Goal: Navigation & Orientation: Find specific page/section

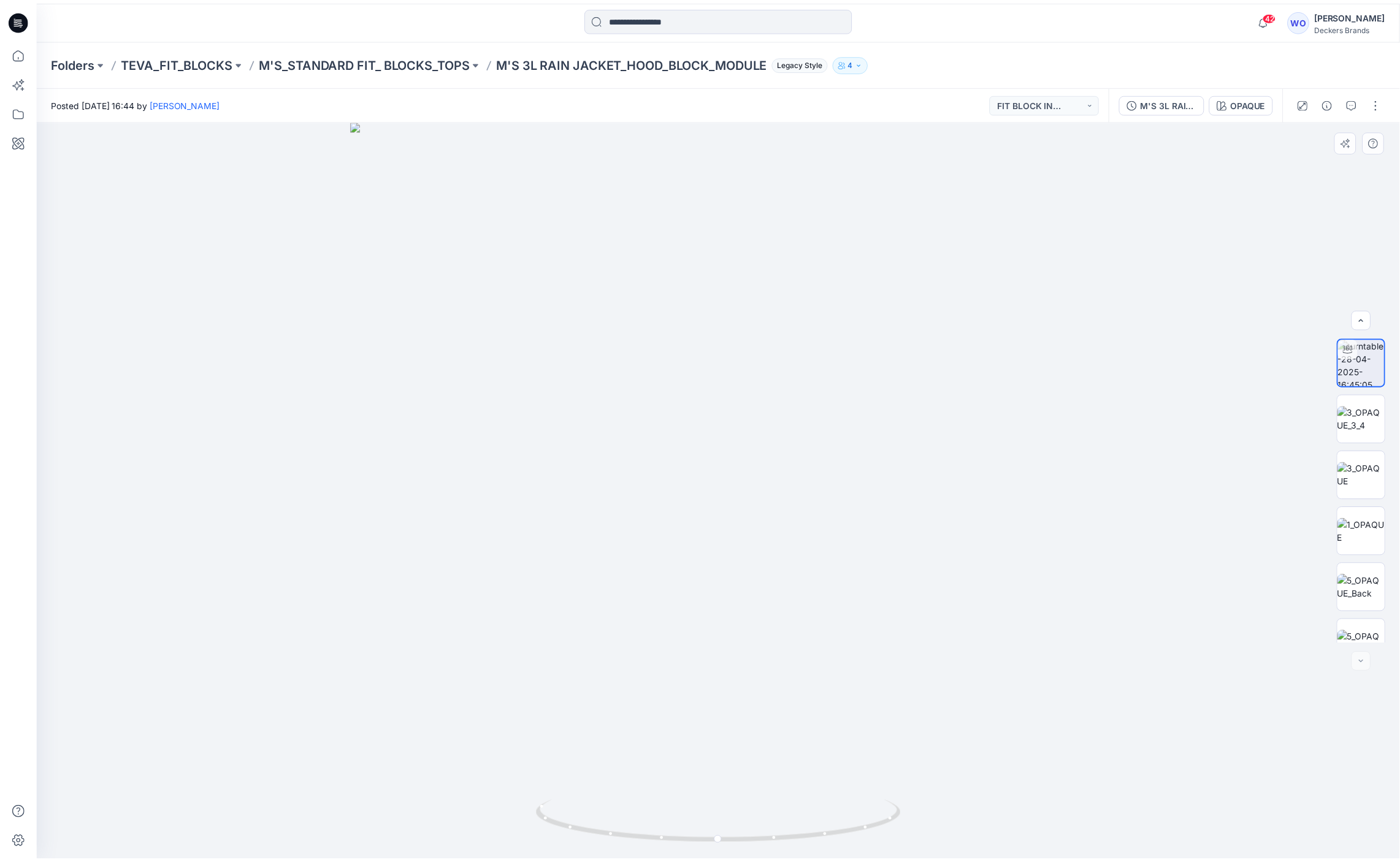
scroll to position [307, 0]
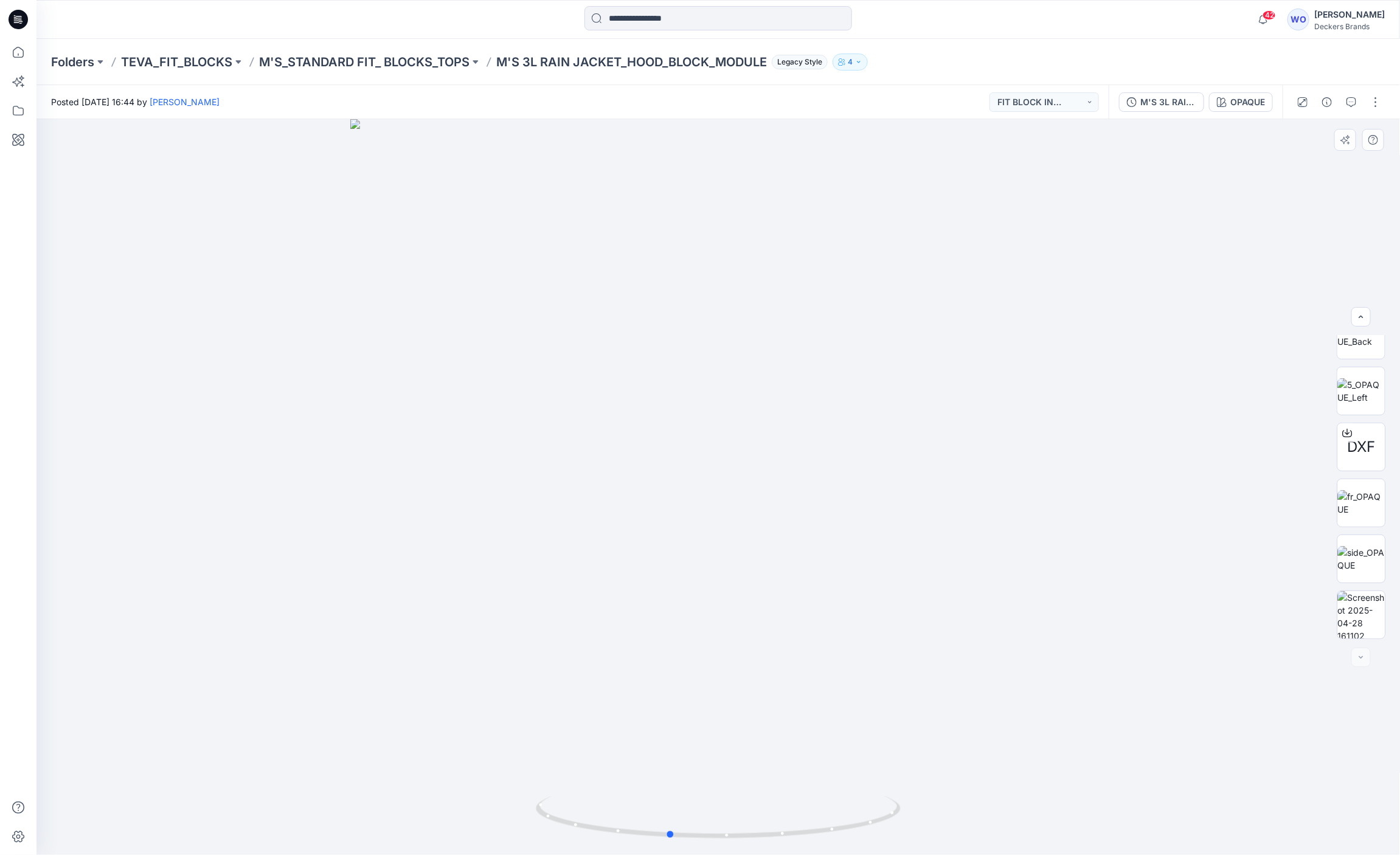
drag, startPoint x: 773, startPoint y: 428, endPoint x: 687, endPoint y: 426, distance: 86.0
click at [687, 426] on div at bounding box center [719, 487] width 1364 height 736
drag, startPoint x: 708, startPoint y: 434, endPoint x: 604, endPoint y: 412, distance: 106.3
click at [605, 412] on div at bounding box center [719, 487] width 1364 height 736
drag, startPoint x: 666, startPoint y: 421, endPoint x: 717, endPoint y: 421, distance: 51.0
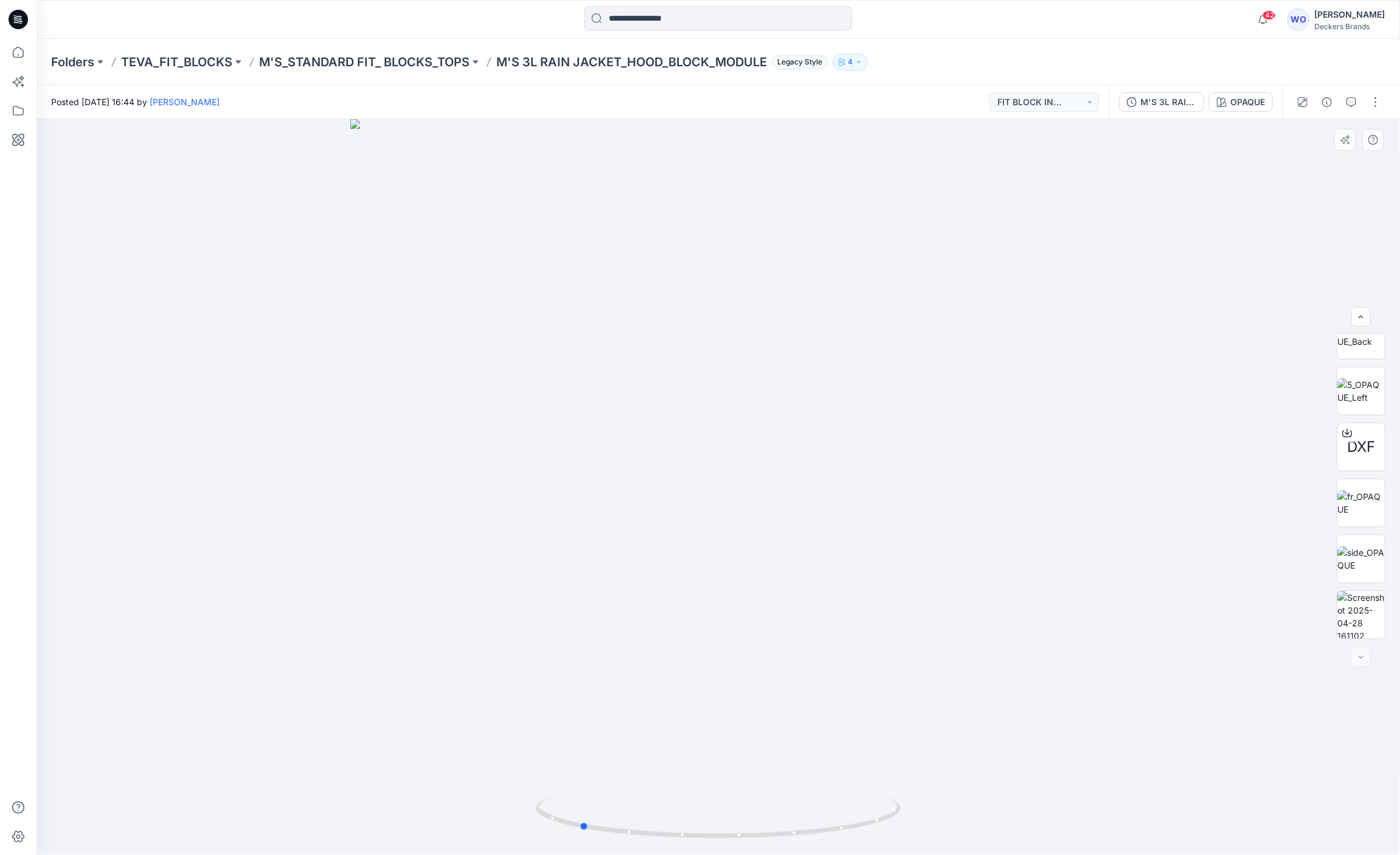
click at [717, 421] on div at bounding box center [719, 487] width 1364 height 736
click at [1358, 516] on img at bounding box center [1360, 502] width 47 height 25
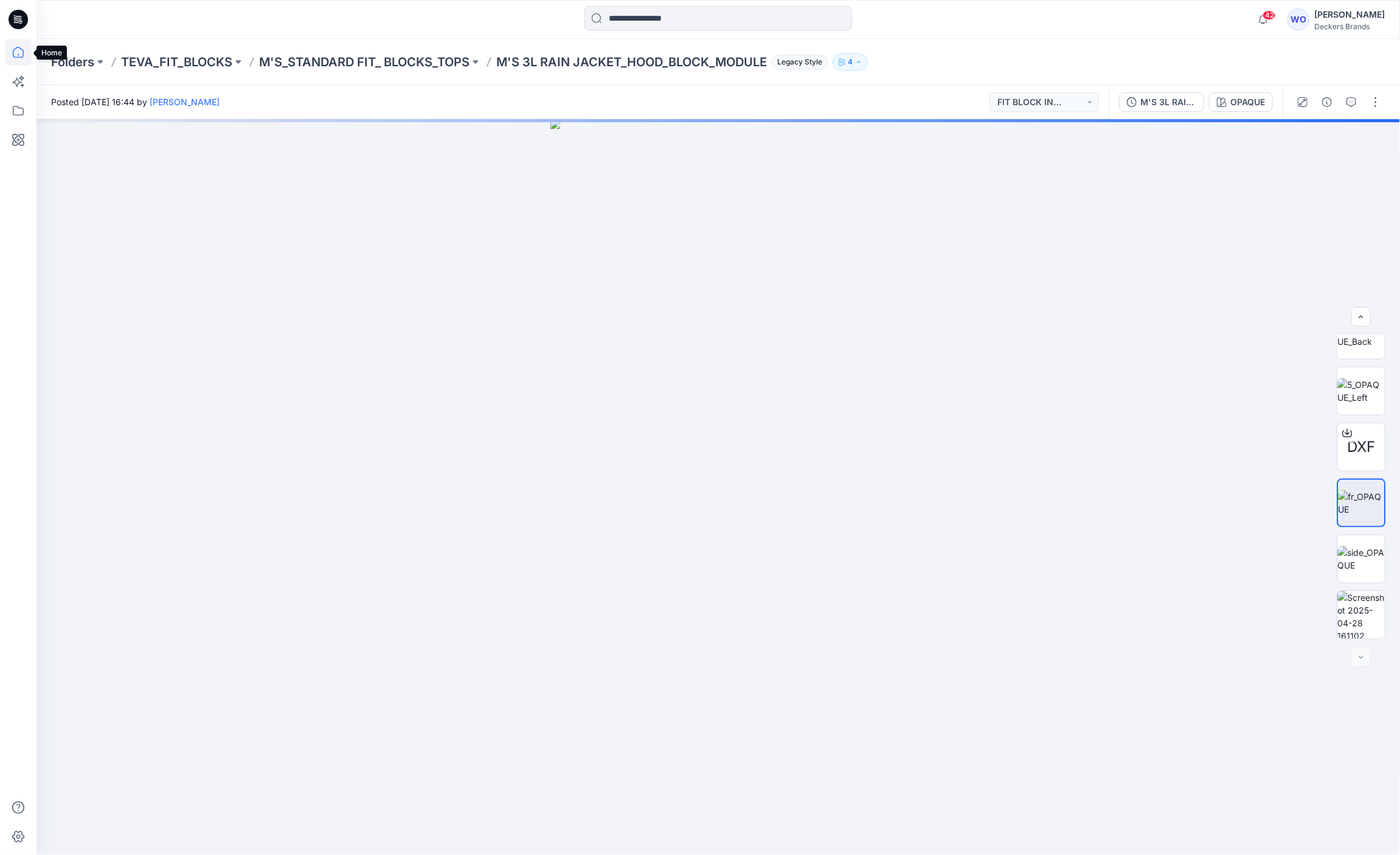
click at [19, 55] on icon at bounding box center [18, 52] width 27 height 27
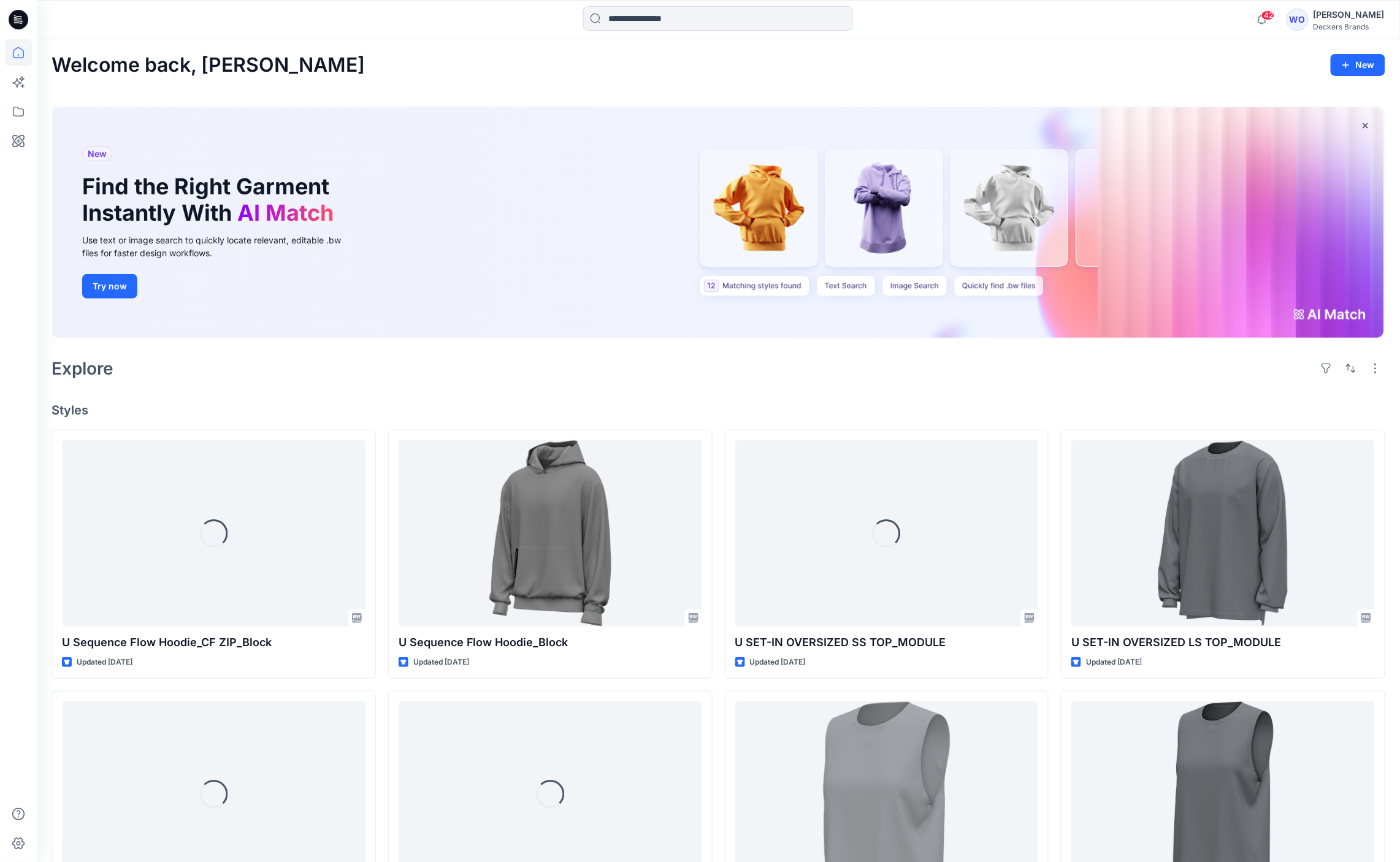
click at [1350, 13] on div "[PERSON_NAME]" at bounding box center [1349, 15] width 71 height 15
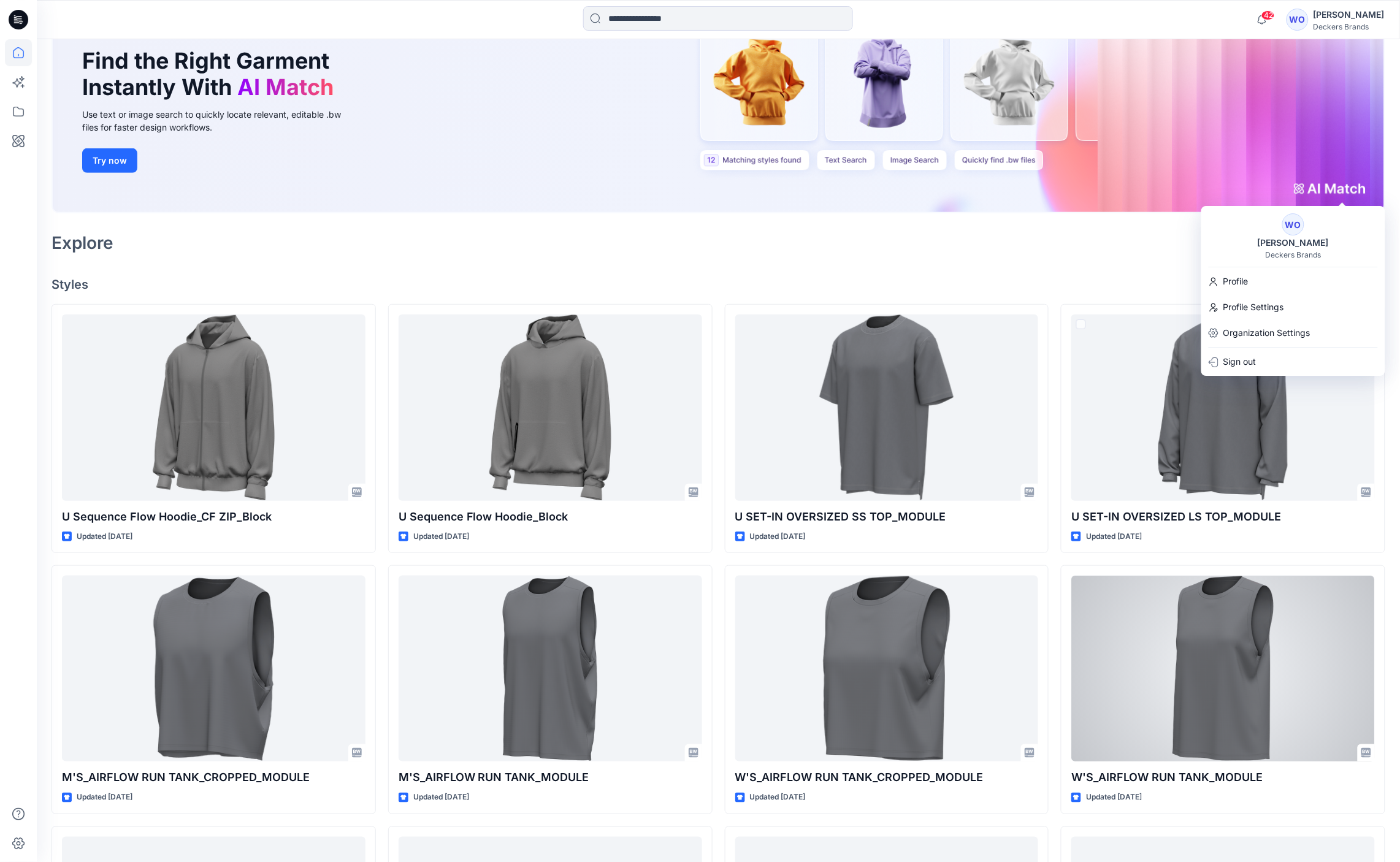
scroll to position [397, 0]
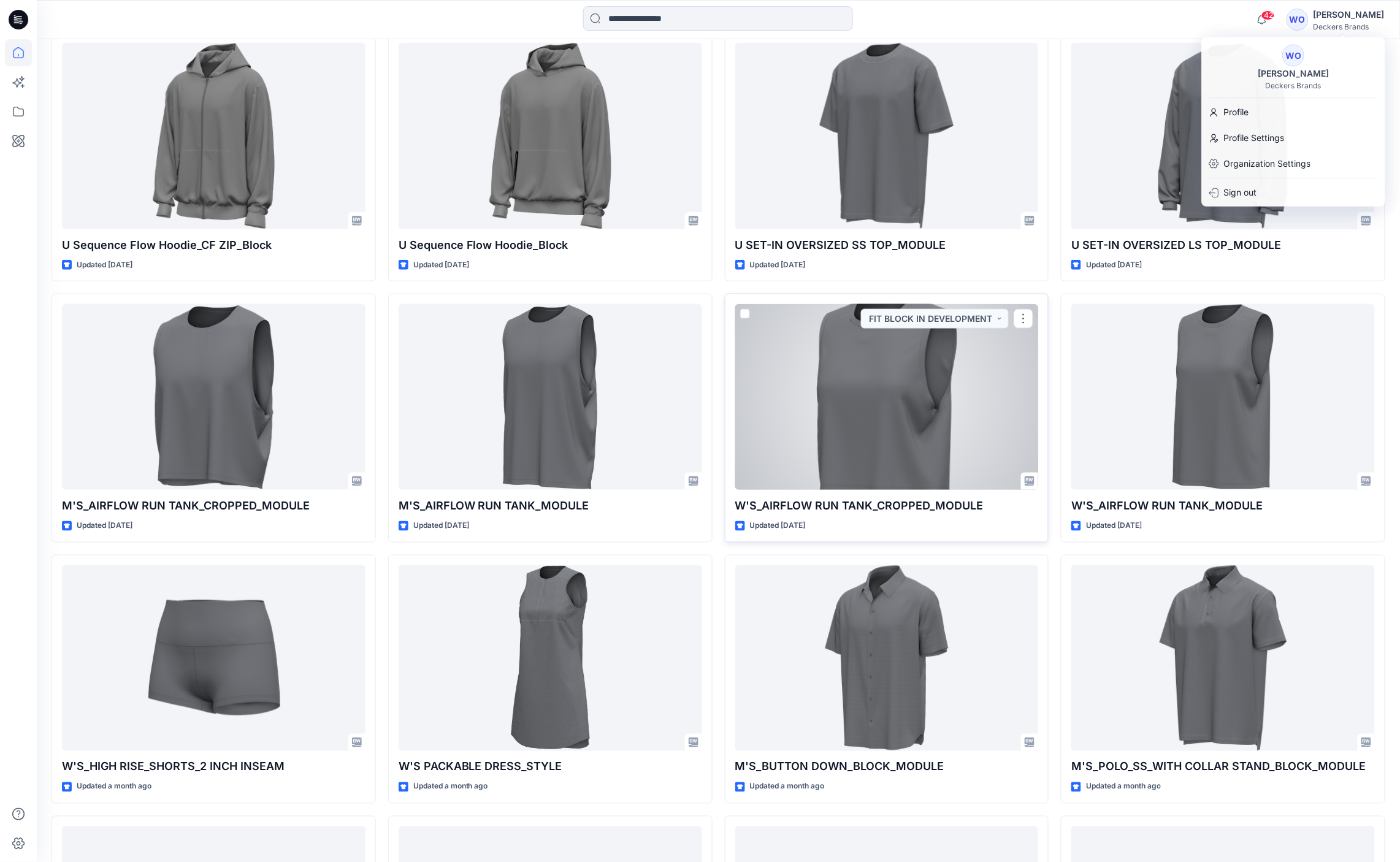
click at [885, 380] on div at bounding box center [888, 396] width 304 height 186
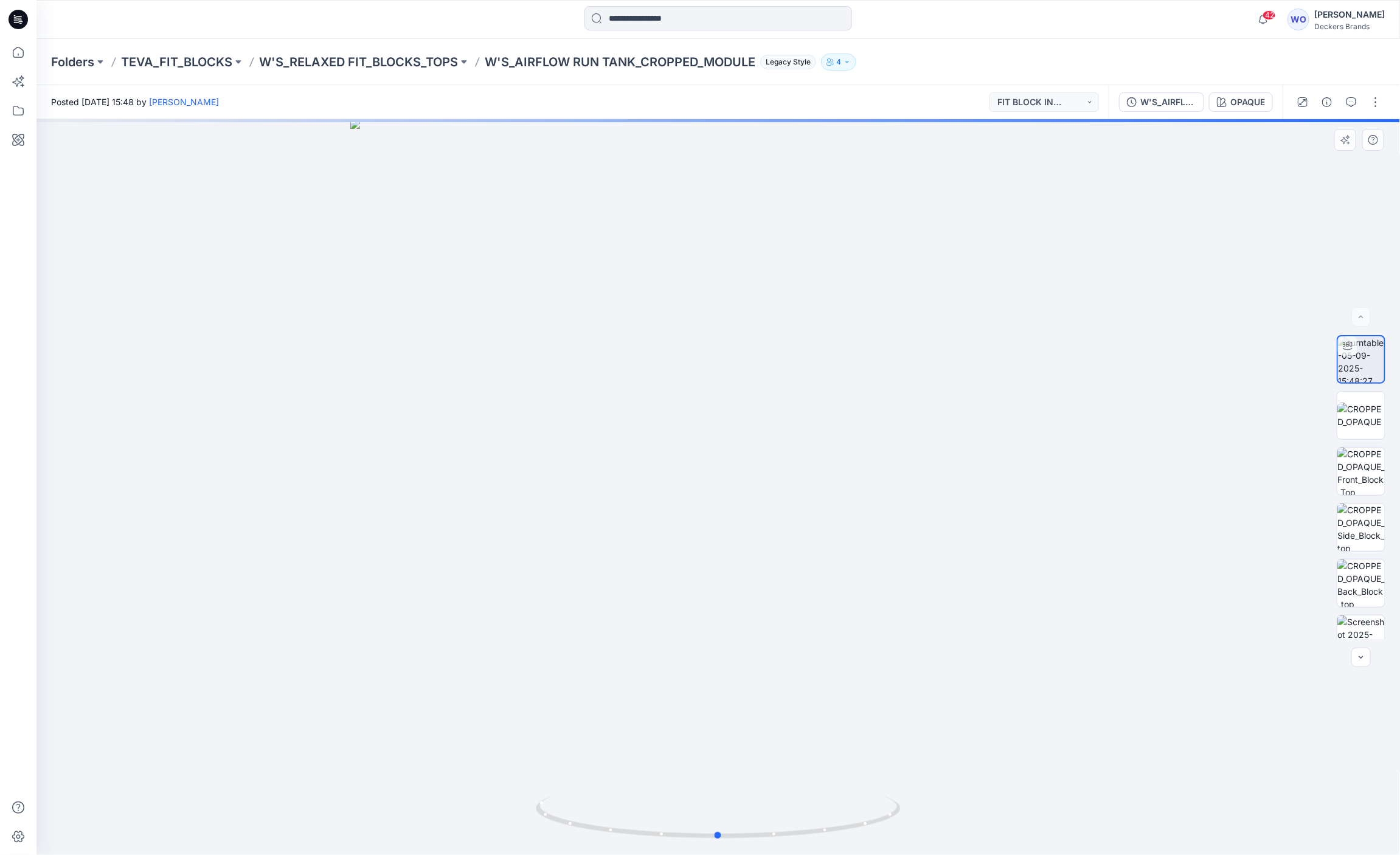
drag, startPoint x: 736, startPoint y: 363, endPoint x: 631, endPoint y: 367, distance: 105.1
click at [631, 367] on div at bounding box center [719, 487] width 1364 height 736
drag, startPoint x: 593, startPoint y: 367, endPoint x: 522, endPoint y: 362, distance: 71.2
click at [522, 362] on div at bounding box center [719, 487] width 1364 height 736
drag, startPoint x: 686, startPoint y: 371, endPoint x: 611, endPoint y: 369, distance: 75.0
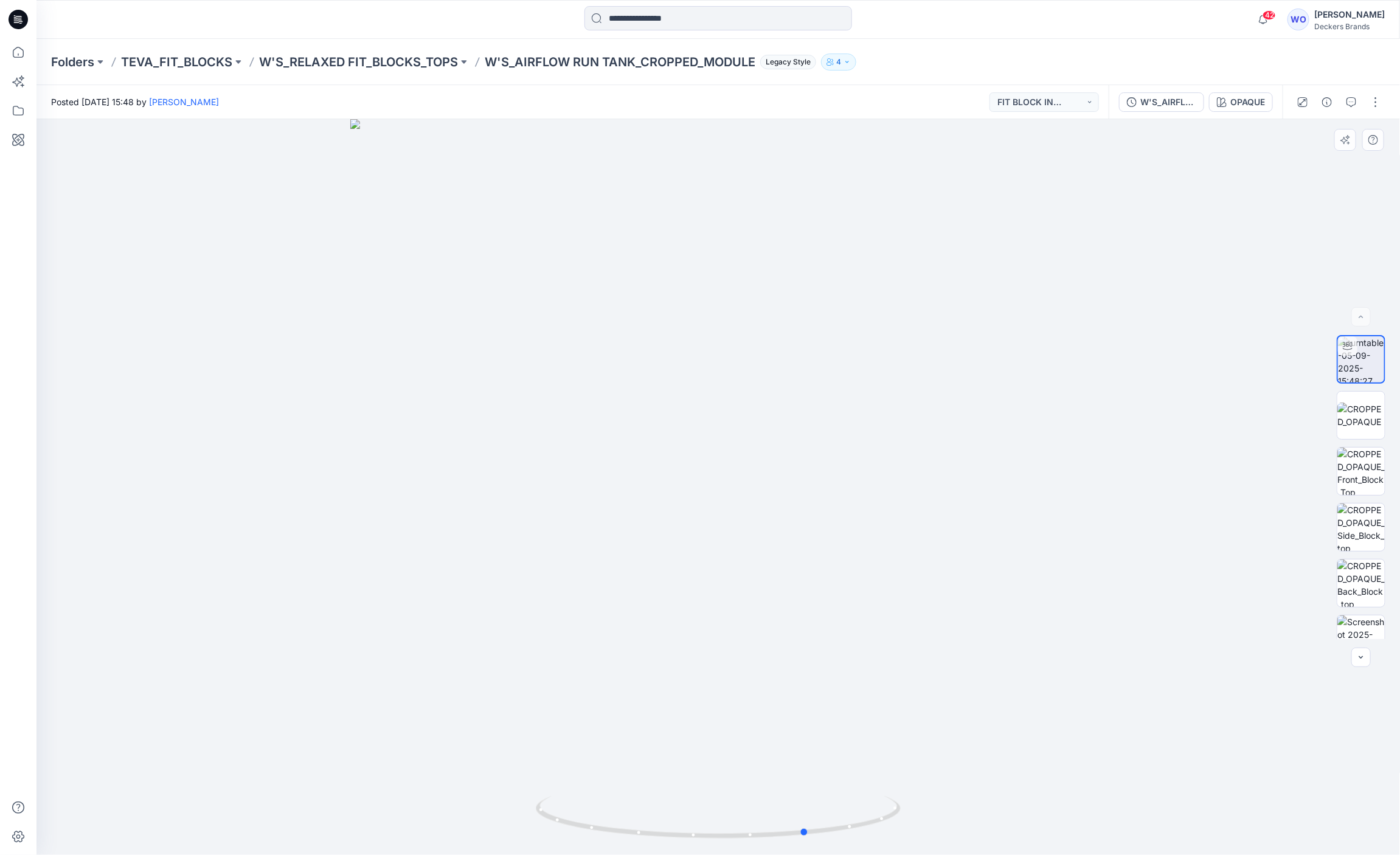
click at [611, 369] on div at bounding box center [719, 487] width 1364 height 736
drag, startPoint x: 748, startPoint y: 377, endPoint x: 665, endPoint y: 375, distance: 83.0
click at [665, 375] on div at bounding box center [719, 487] width 1364 height 736
drag, startPoint x: 743, startPoint y: 381, endPoint x: 635, endPoint y: 376, distance: 108.1
click at [635, 376] on div at bounding box center [719, 487] width 1364 height 736
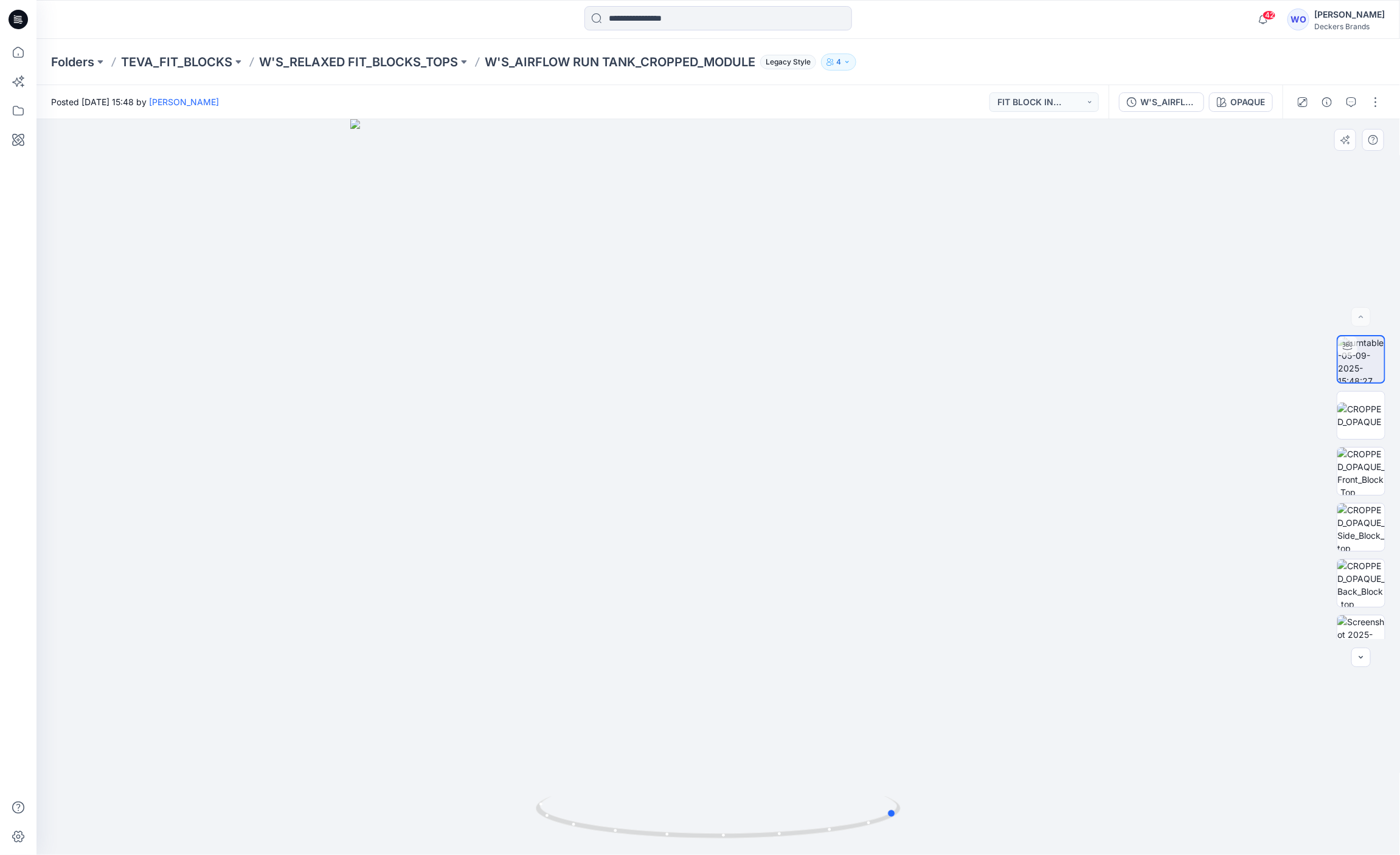
drag, startPoint x: 775, startPoint y: 378, endPoint x: 683, endPoint y: 369, distance: 92.4
click at [683, 369] on div at bounding box center [719, 487] width 1364 height 736
drag, startPoint x: 720, startPoint y: 380, endPoint x: 671, endPoint y: 379, distance: 49.0
click at [671, 379] on div at bounding box center [719, 487] width 1364 height 736
